Goal: Task Accomplishment & Management: Use online tool/utility

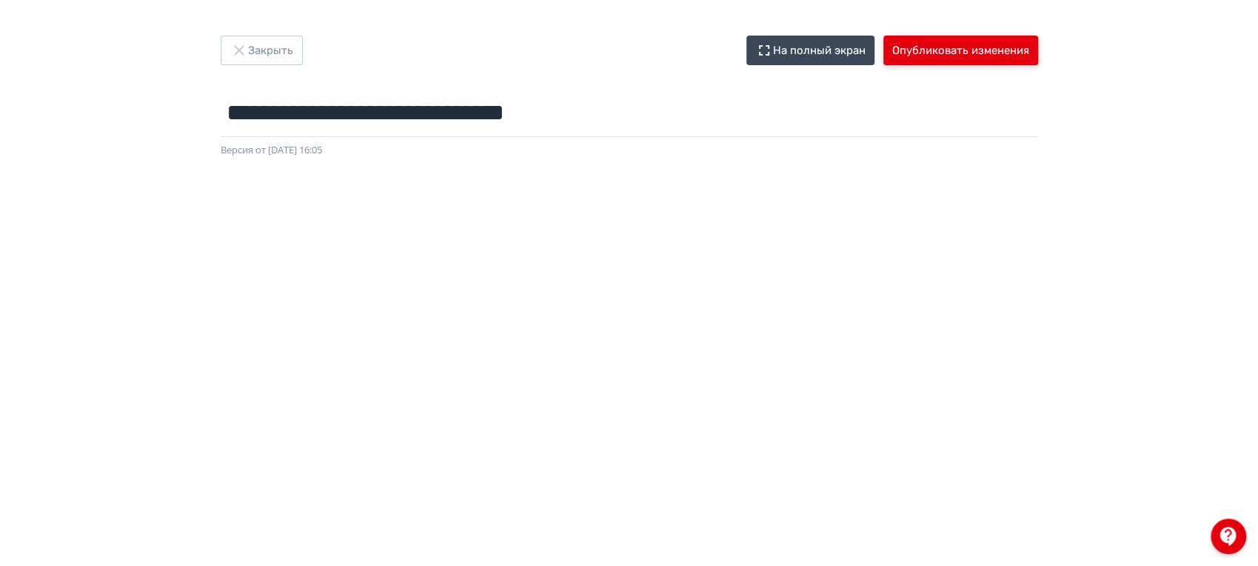
click at [957, 51] on button "Опубликовать изменения" at bounding box center [960, 51] width 155 height 30
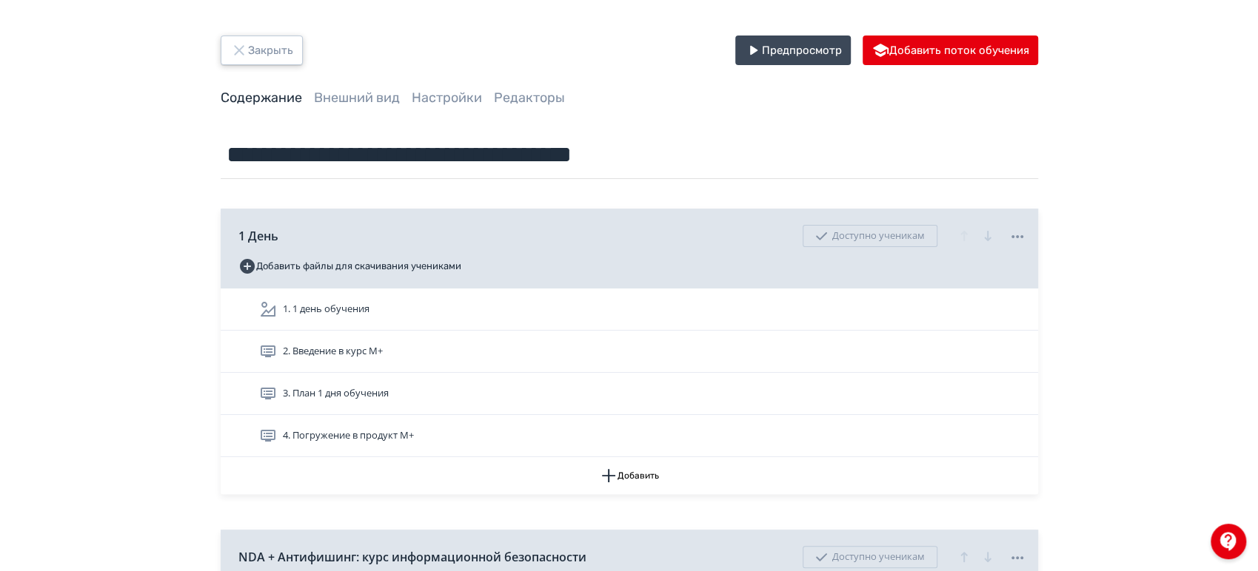
click at [290, 61] on button "Закрыть" at bounding box center [262, 51] width 82 height 30
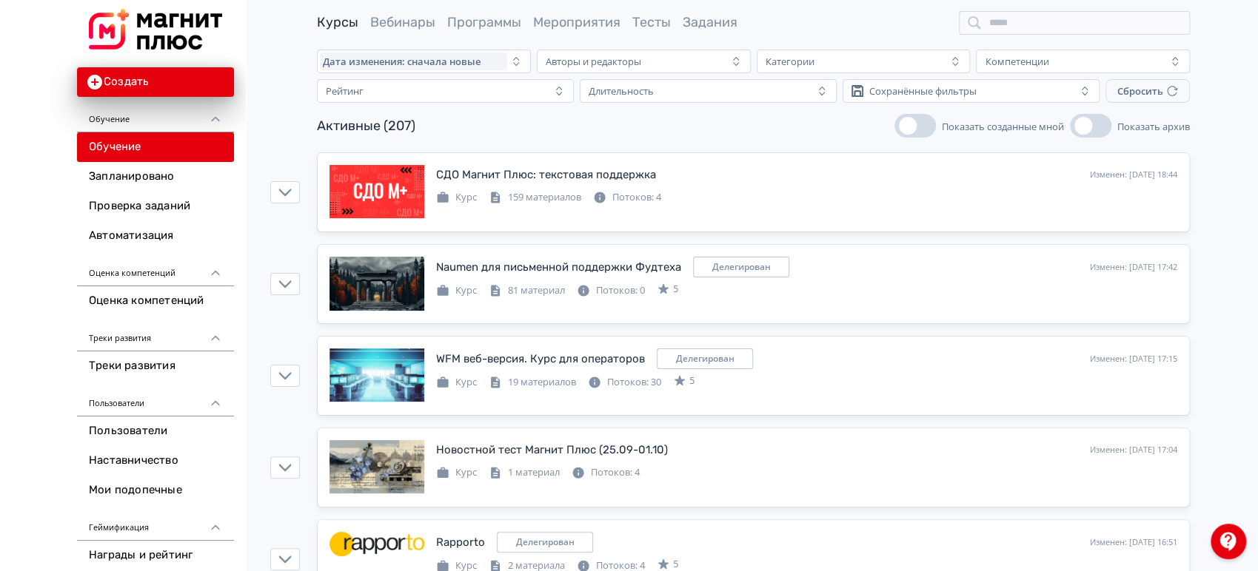
scroll to position [58, 0]
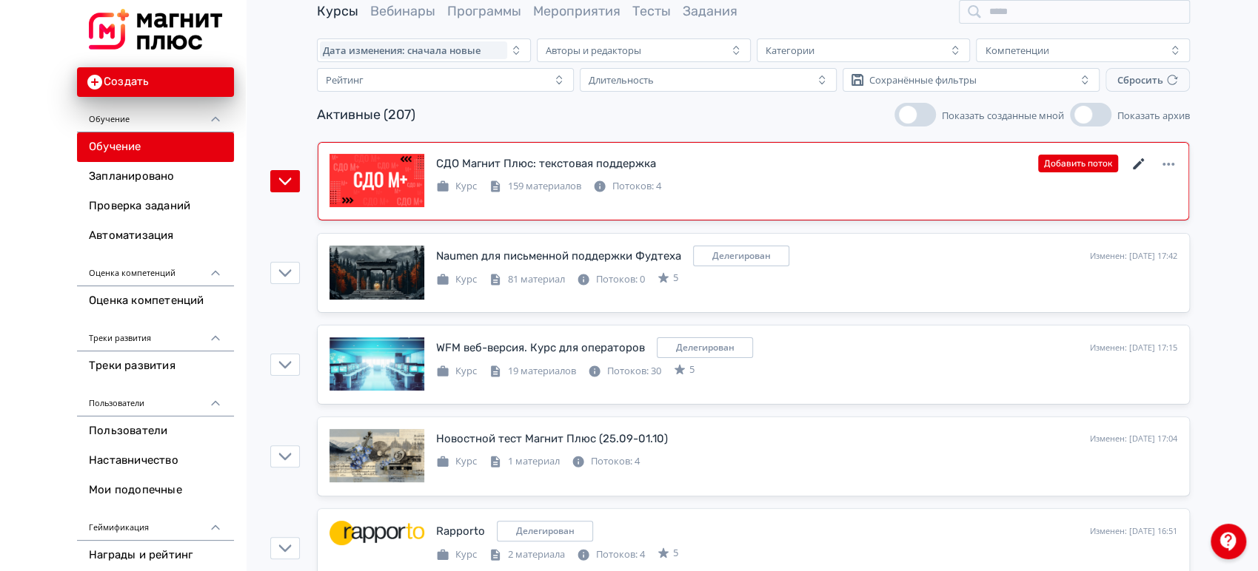
click at [1135, 162] on icon at bounding box center [1139, 164] width 18 height 18
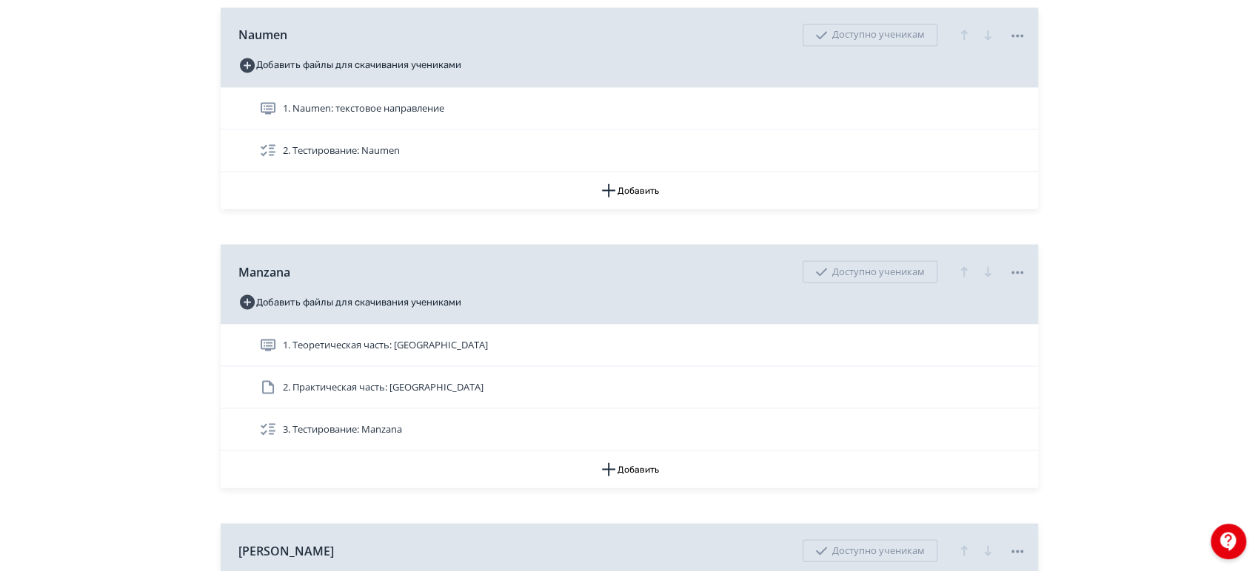
scroll to position [1639, 0]
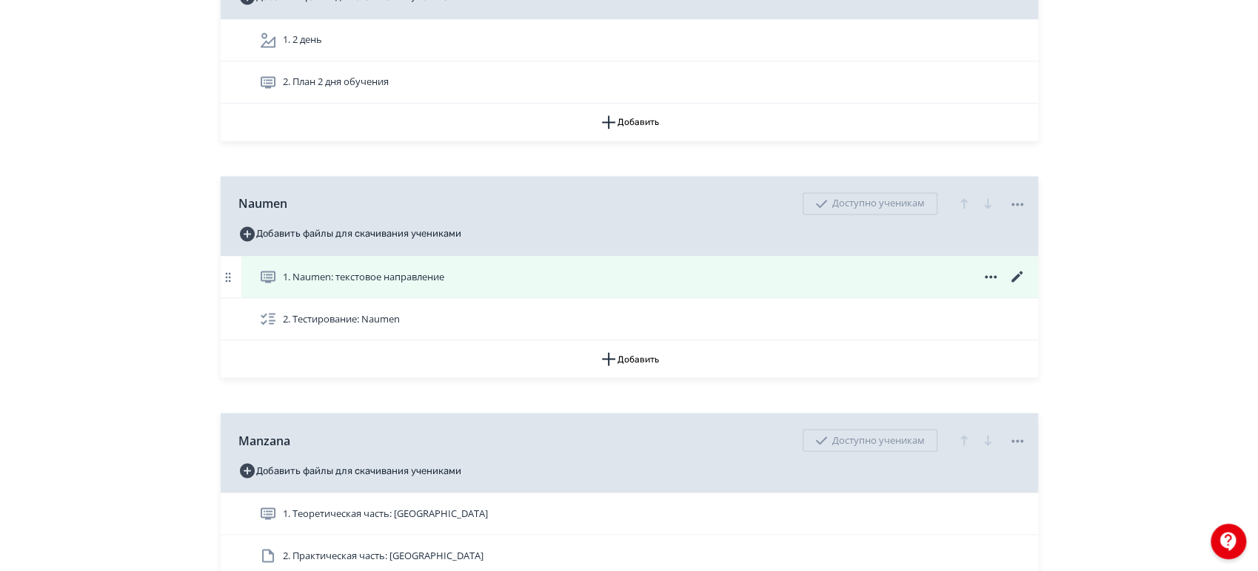
click at [617, 277] on div "1. Naumen: текстовое направление" at bounding box center [642, 277] width 767 height 18
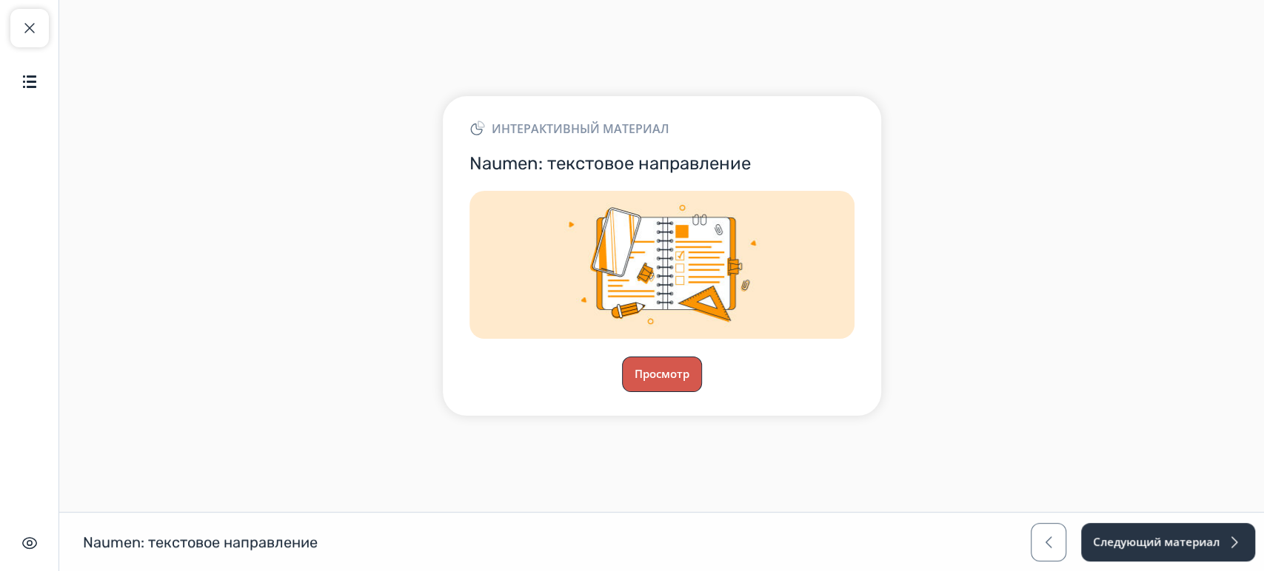
click at [645, 366] on button "Просмотр" at bounding box center [662, 375] width 80 height 36
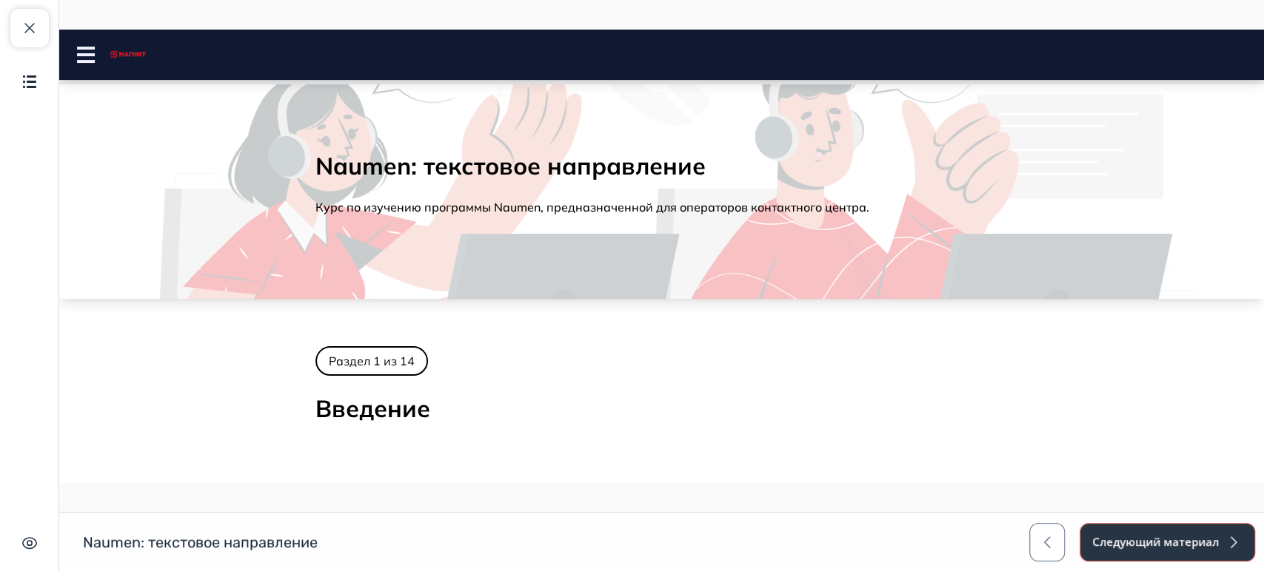
click at [1183, 534] on button "Следующий материал" at bounding box center [1166, 542] width 175 height 38
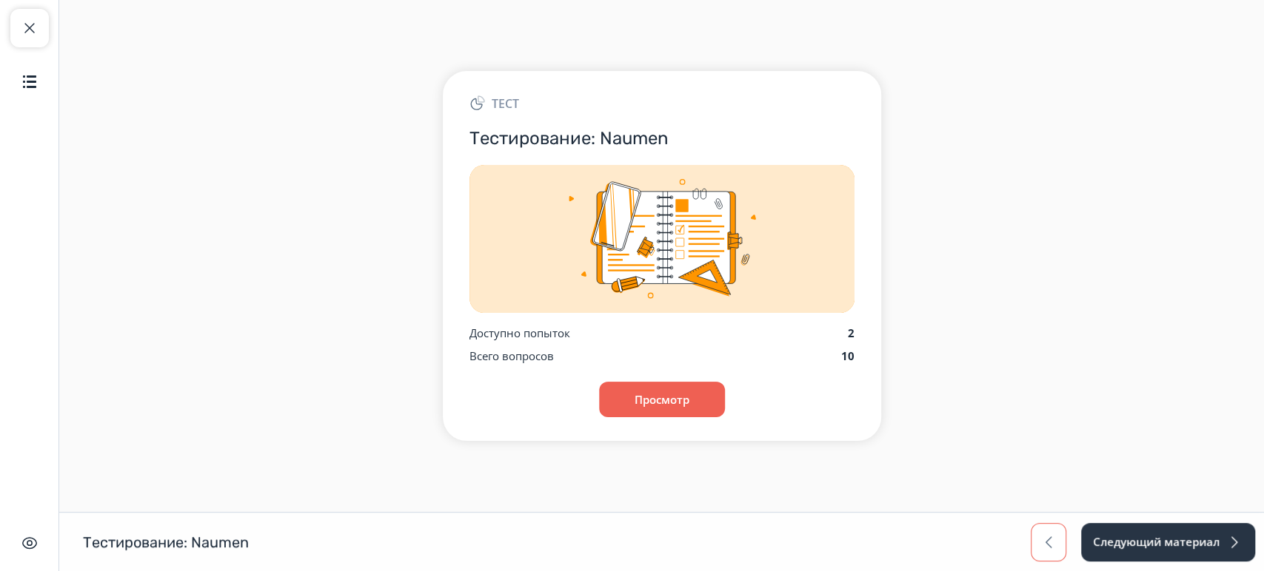
click at [1044, 531] on button "button" at bounding box center [1048, 542] width 36 height 38
